Goal: Transaction & Acquisition: Purchase product/service

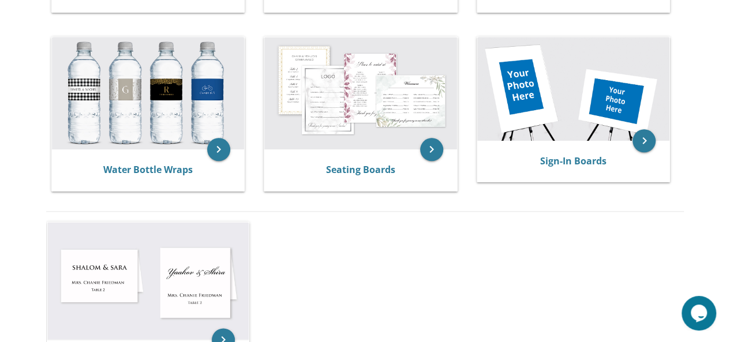
scroll to position [635, 0]
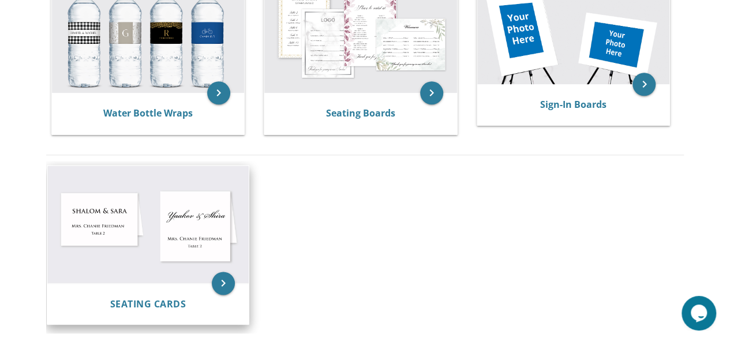
click at [184, 240] on img at bounding box center [148, 225] width 202 height 118
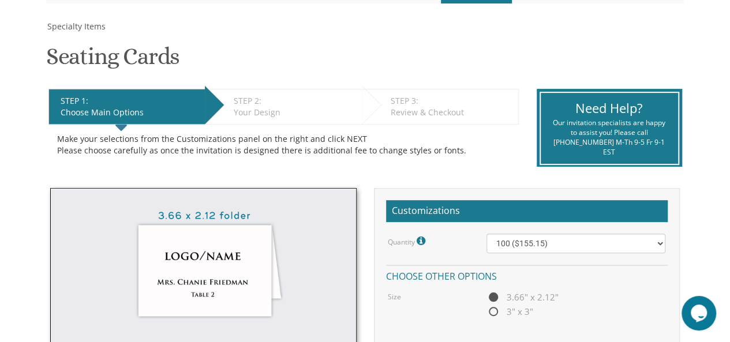
scroll to position [115, 0]
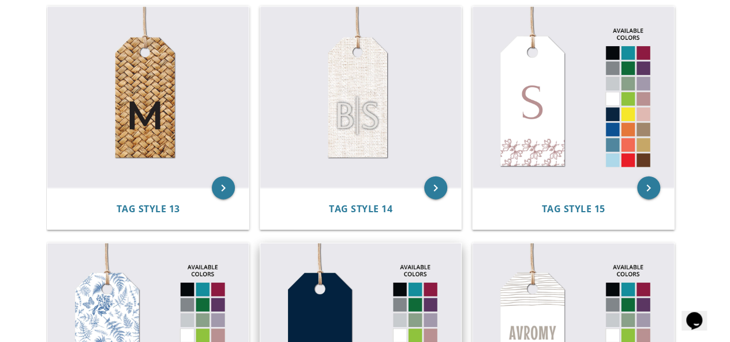
scroll to position [1155, 0]
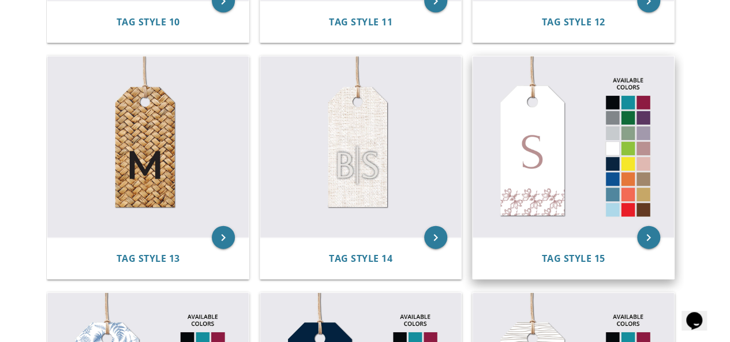
click at [519, 148] on img at bounding box center [574, 147] width 202 height 181
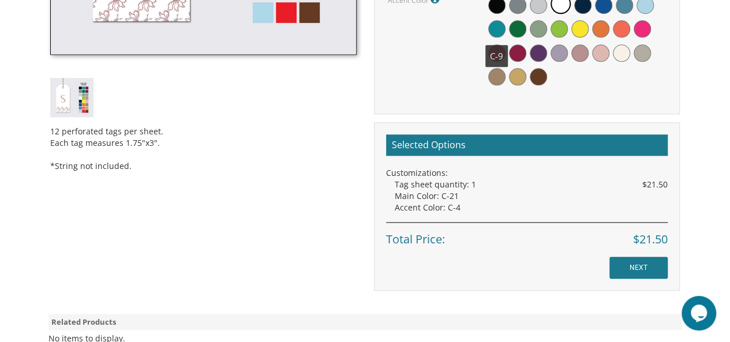
scroll to position [577, 0]
